Goal: Communication & Community: Answer question/provide support

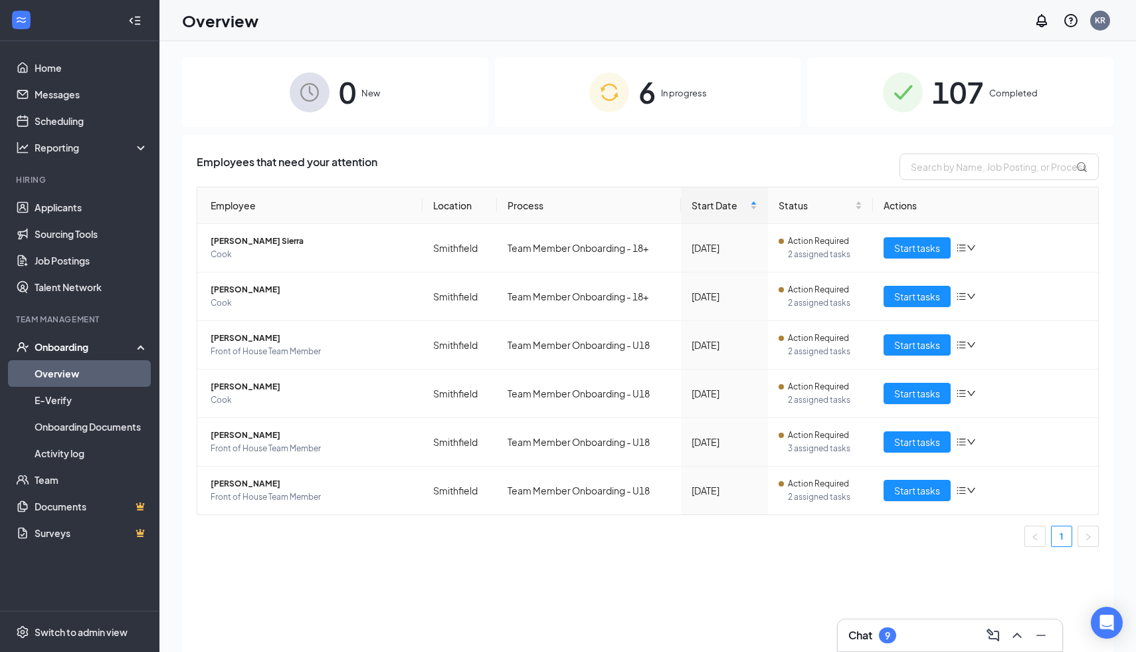
click at [889, 632] on div "9" at bounding box center [887, 635] width 5 height 11
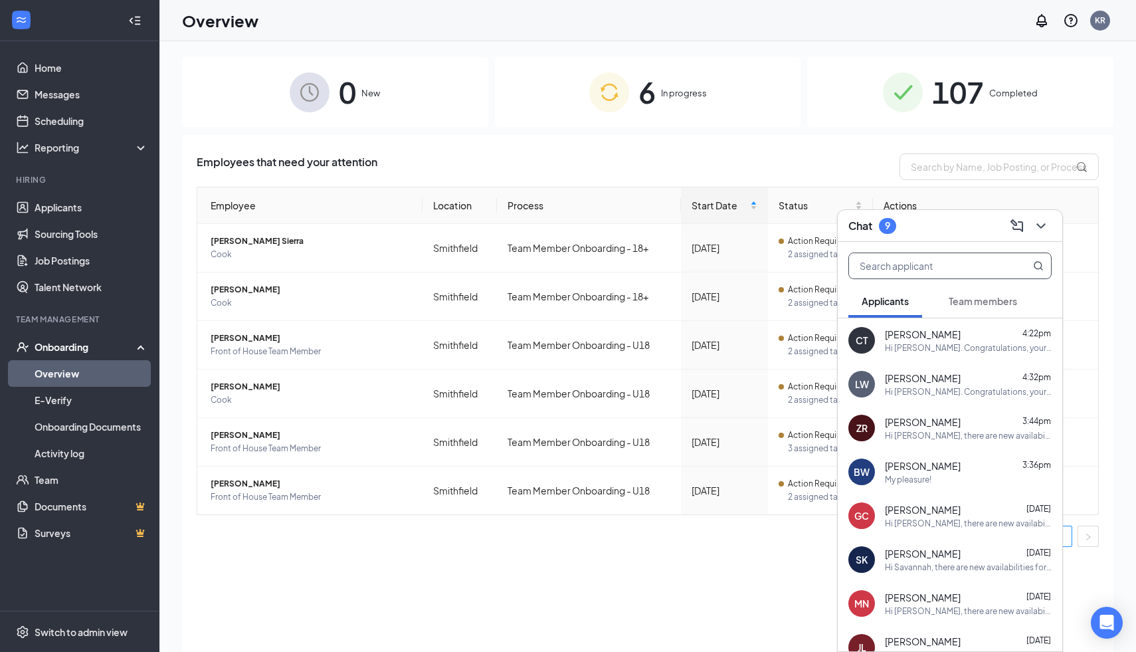
click at [914, 256] on input "text" at bounding box center [927, 265] width 157 height 25
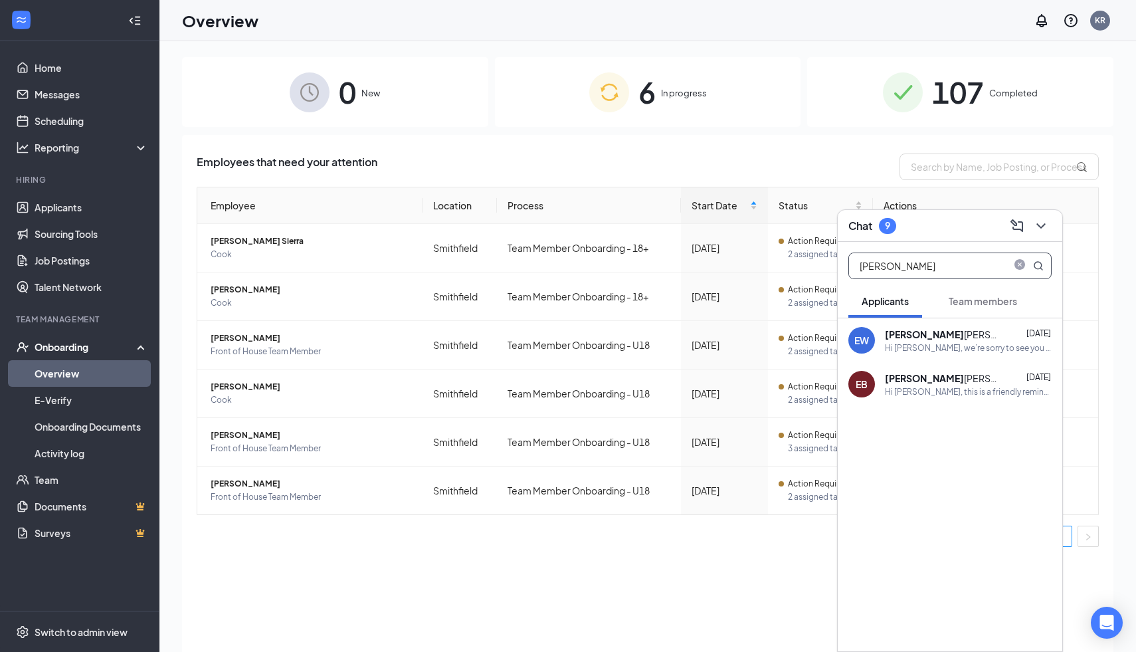
type input "[PERSON_NAME]"
click at [960, 390] on div "Hi [PERSON_NAME], this is a friendly reminder. Your meeting with [DEMOGRAPHIC_D…" at bounding box center [968, 391] width 167 height 11
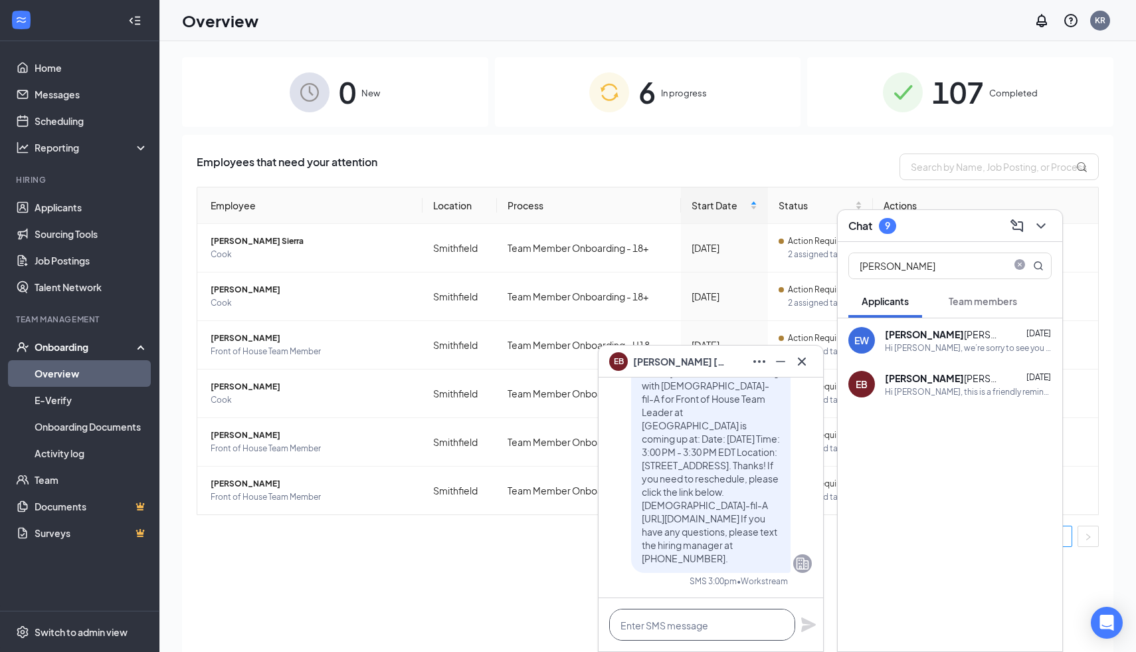
click at [705, 626] on textarea at bounding box center [702, 624] width 186 height 32
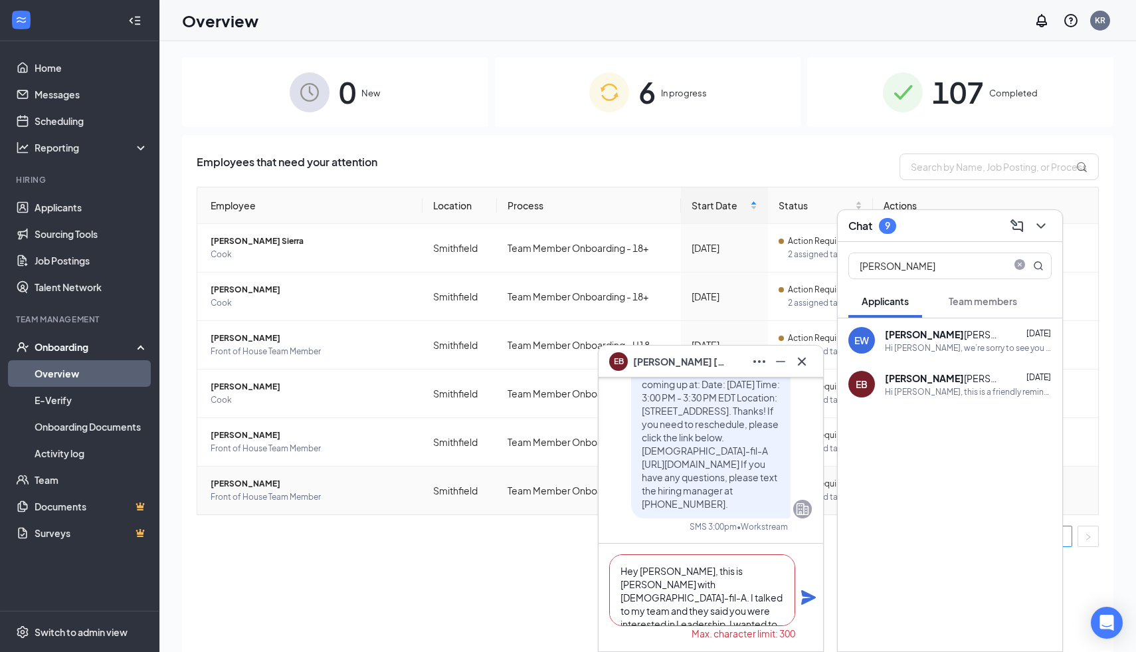
drag, startPoint x: 684, startPoint y: 612, endPoint x: 585, endPoint y: 510, distance: 142.8
click at [585, 510] on div "EB [PERSON_NAME] EB [PERSON_NAME] Applicant Front of House Team Leader • Smithf…" at bounding box center [647, 376] width 977 height 670
click at [701, 619] on textarea "Hey [PERSON_NAME], this is [PERSON_NAME] with [DEMOGRAPHIC_DATA]-fil-A. I talke…" at bounding box center [702, 590] width 186 height 72
drag, startPoint x: 700, startPoint y: 611, endPoint x: 682, endPoint y: 597, distance: 23.1
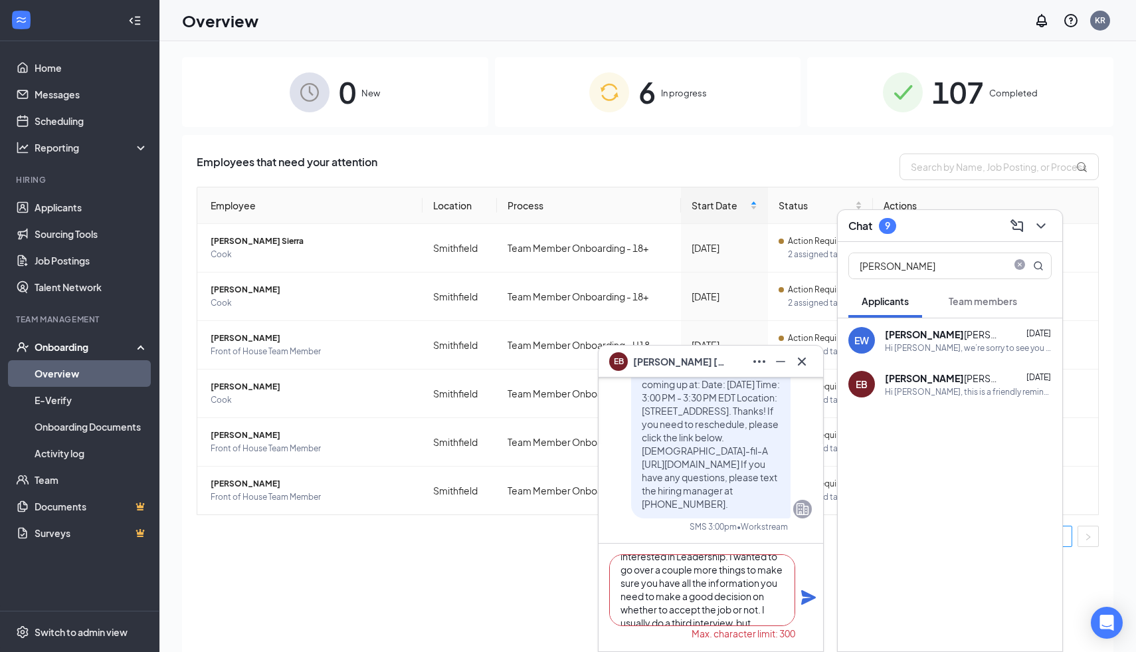
click at [682, 597] on textarea "Hey [PERSON_NAME], this is [PERSON_NAME] with [DEMOGRAPHIC_DATA]-fil-A. I talke…" at bounding box center [702, 590] width 186 height 72
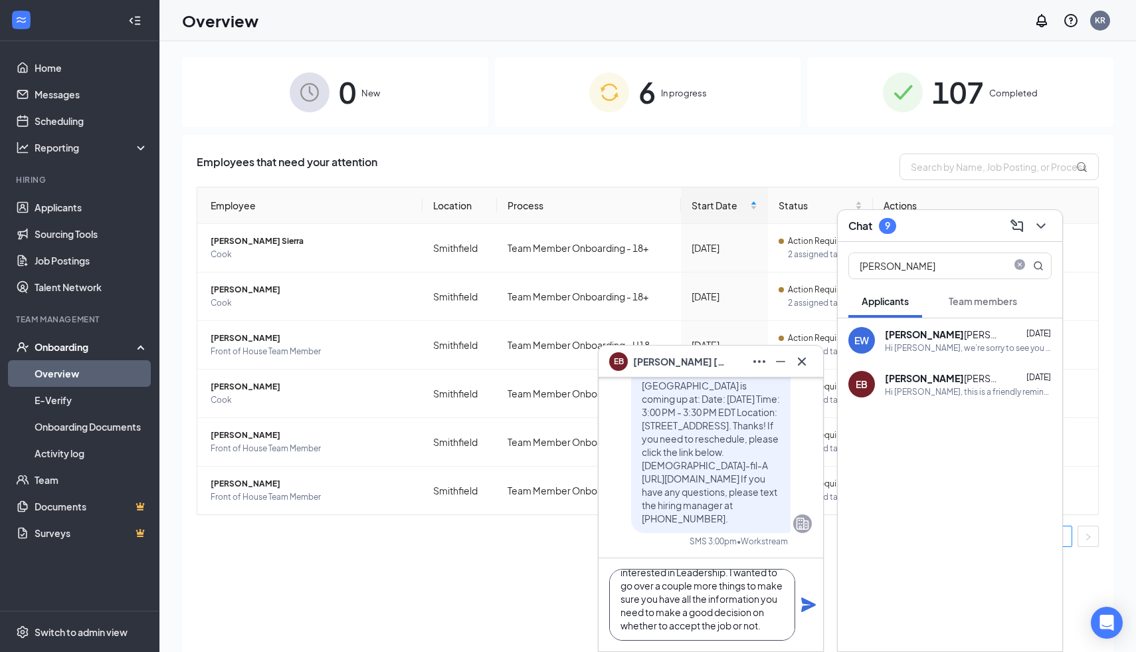
scroll to position [54, 0]
type textarea "Hey [PERSON_NAME], this is [PERSON_NAME] with [DEMOGRAPHIC_DATA]-fil-A. I talke…"
click at [812, 603] on icon "Plane" at bounding box center [808, 604] width 15 height 15
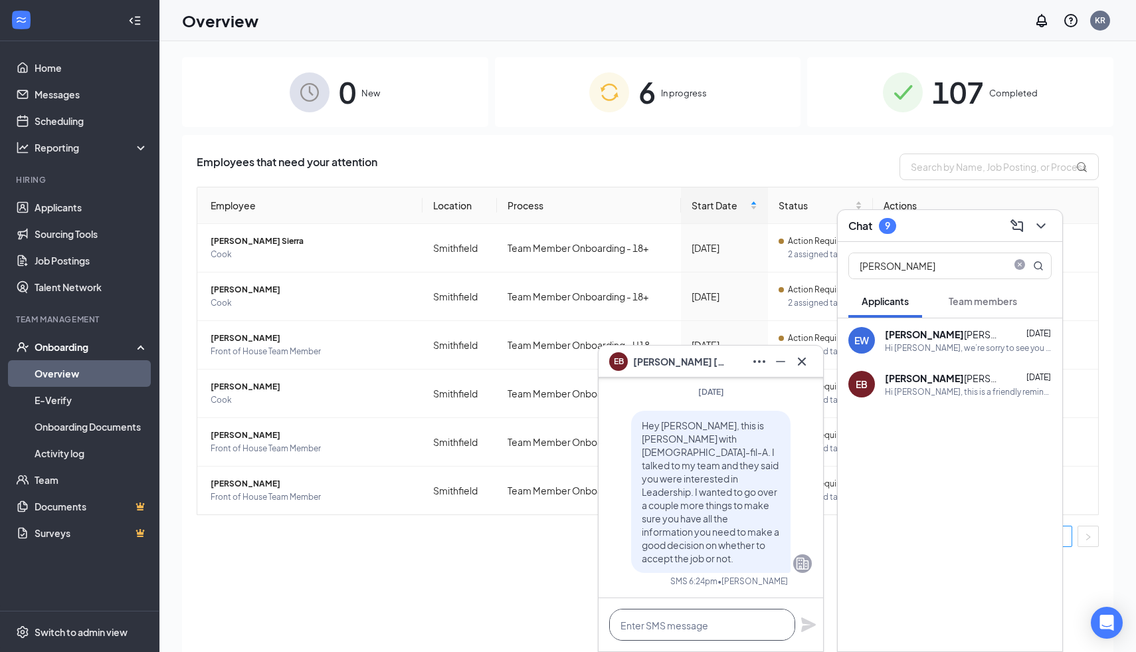
click at [668, 625] on textarea at bounding box center [702, 624] width 186 height 32
paste textarea "I usually do a third interview, but"
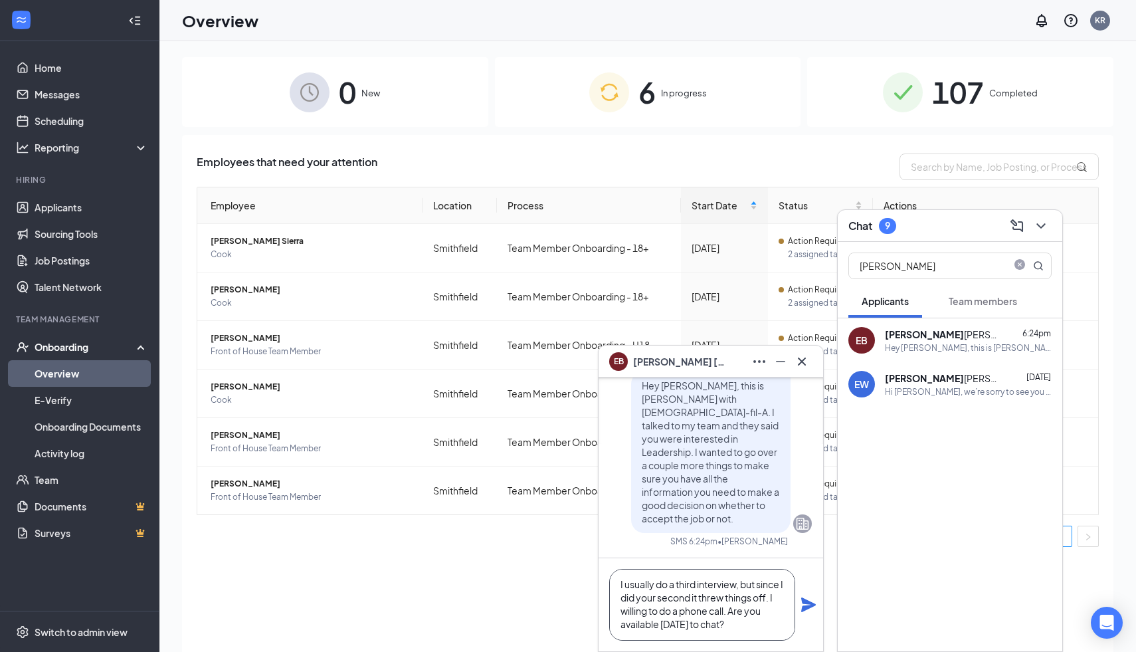
scroll to position [1, 0]
type textarea "I usually do a third interview, but since I did your second it threw things off…"
click at [807, 608] on icon "Plane" at bounding box center [808, 604] width 15 height 15
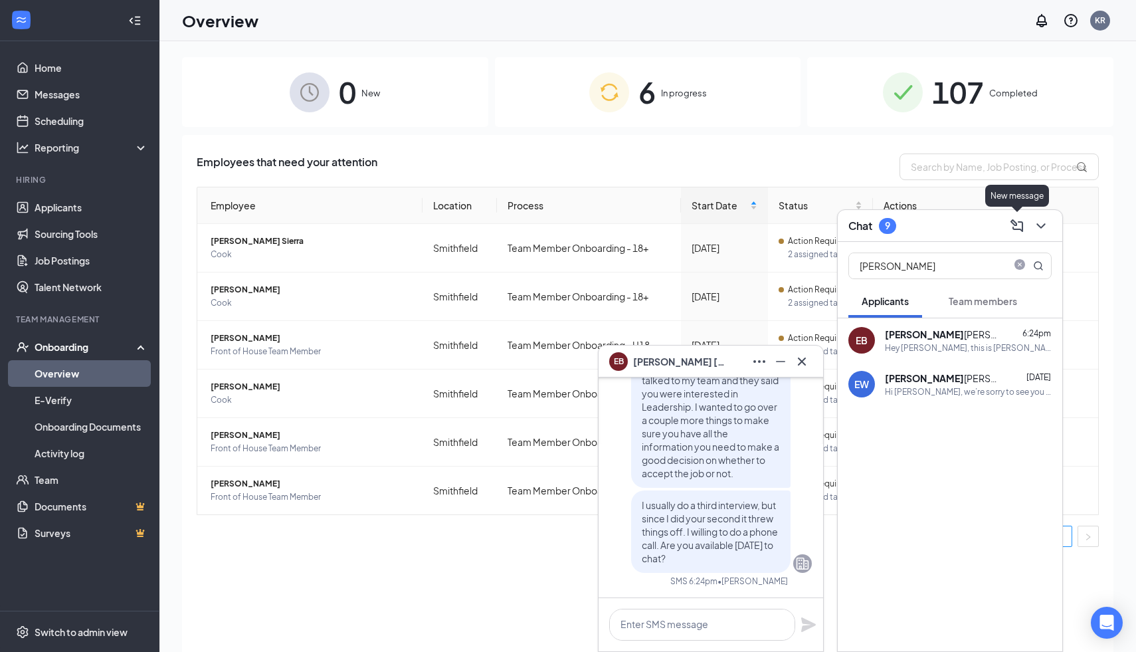
scroll to position [0, 0]
click at [1039, 231] on icon "ChevronDown" at bounding box center [1041, 226] width 16 height 16
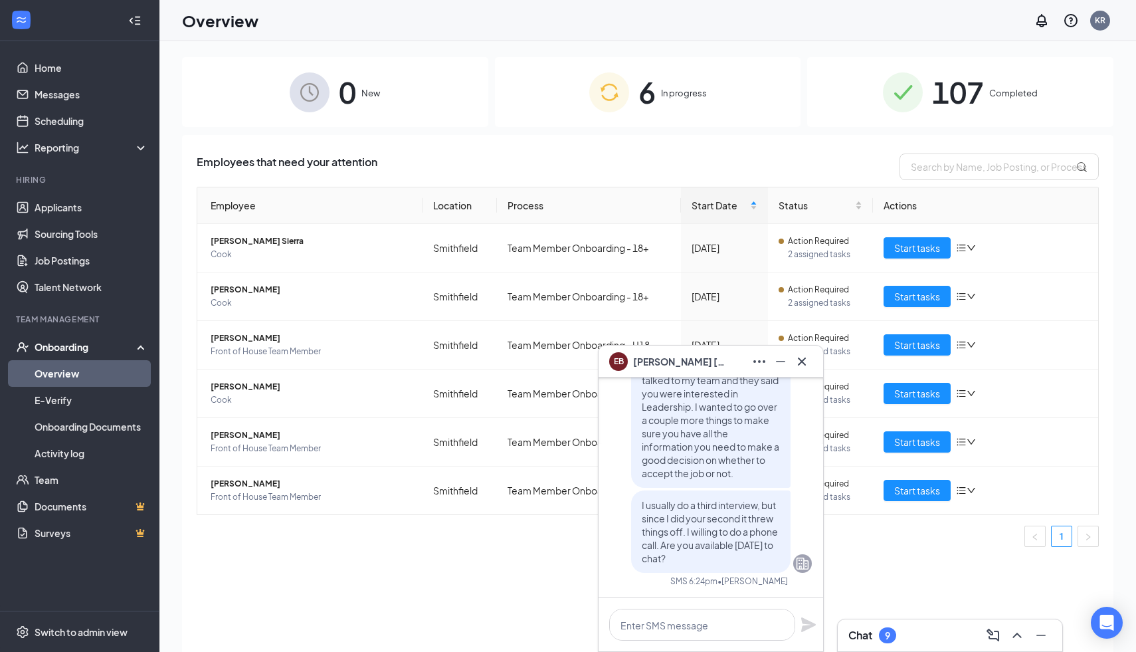
click at [936, 638] on div "Chat 9" at bounding box center [949, 634] width 203 height 21
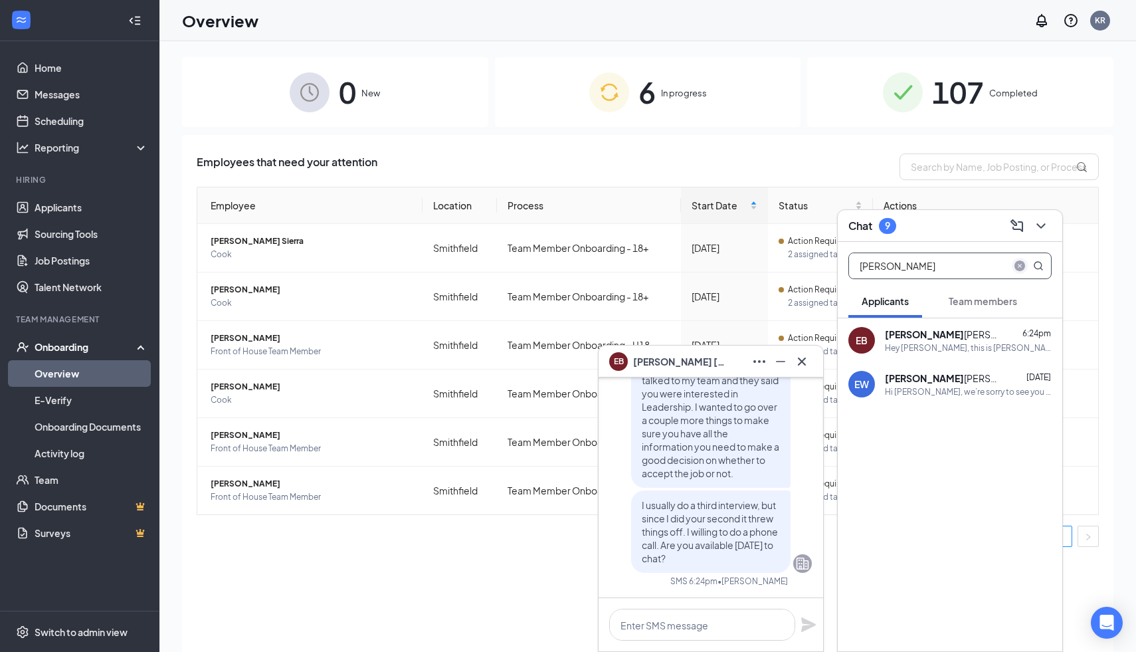
click at [1020, 265] on icon "close-circle" at bounding box center [1019, 265] width 11 height 11
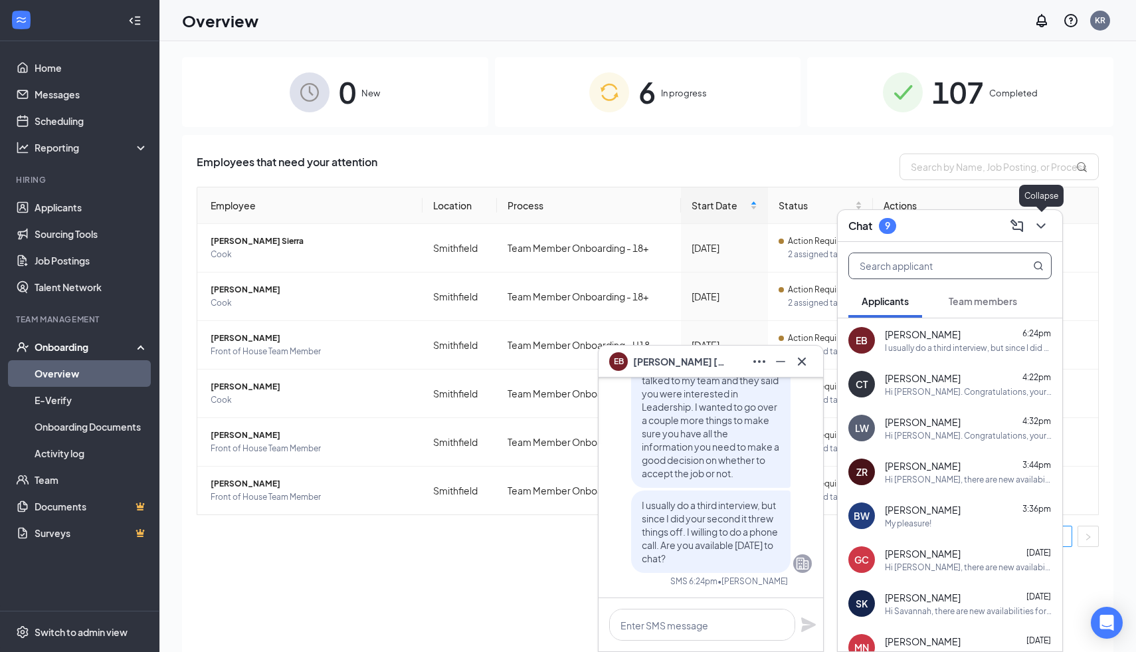
click at [1040, 221] on icon "ChevronDown" at bounding box center [1041, 226] width 16 height 16
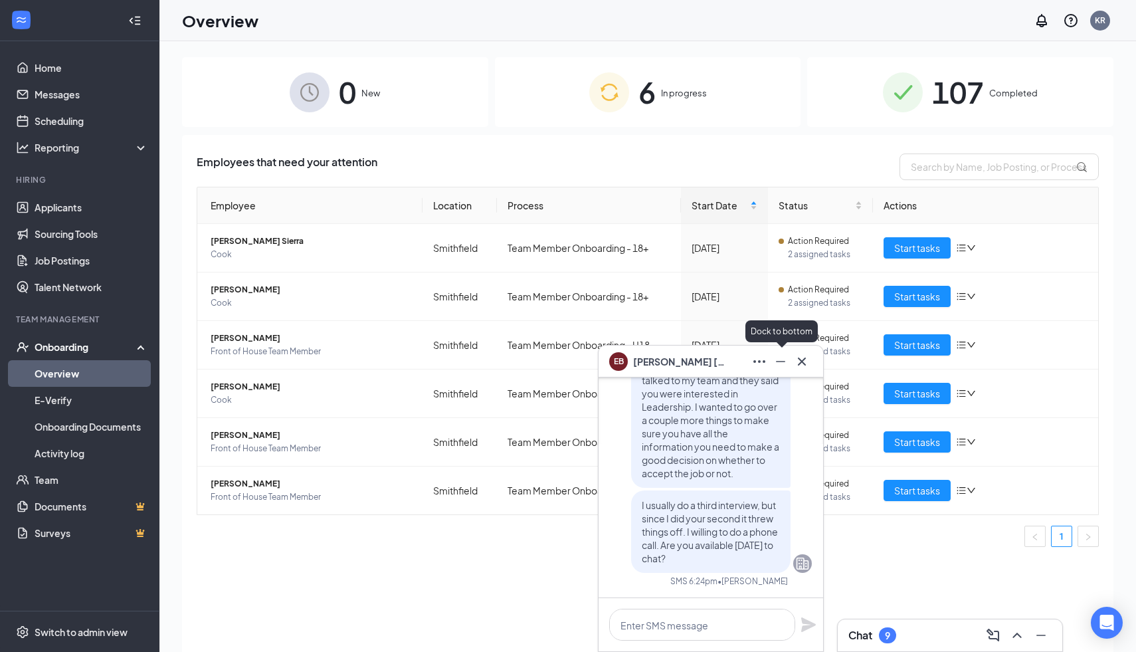
click at [775, 355] on icon "Minimize" at bounding box center [781, 361] width 16 height 16
